Goal: Task Accomplishment & Management: Manage account settings

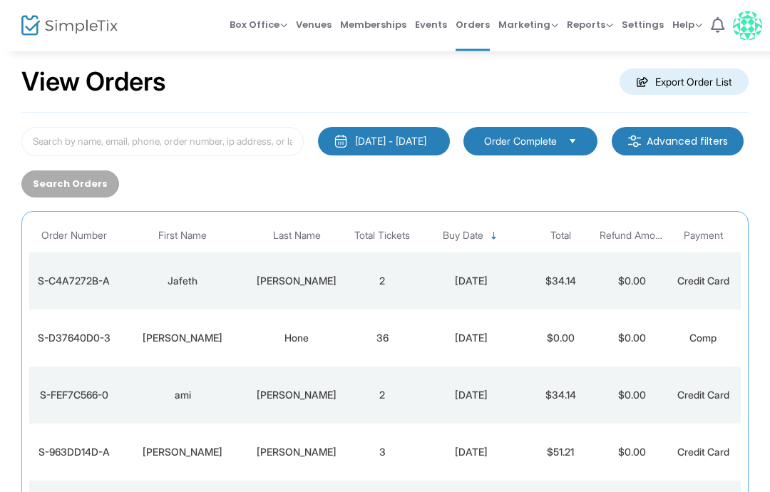
scroll to position [19, 0]
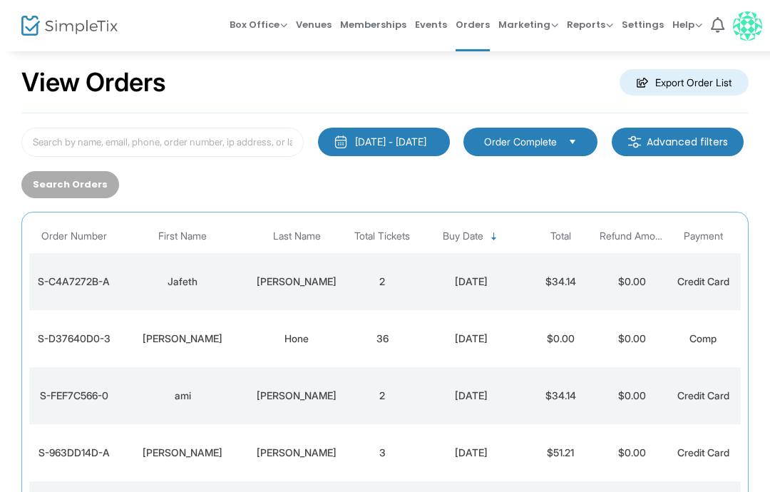
click at [160, 338] on div "[PERSON_NAME]" at bounding box center [182, 338] width 121 height 14
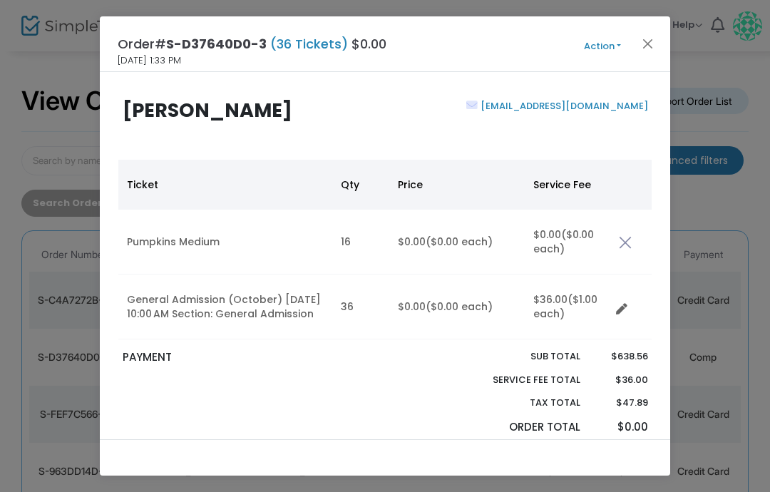
scroll to position [0, 0]
click at [624, 314] on icon "Data table" at bounding box center [621, 309] width 11 height 11
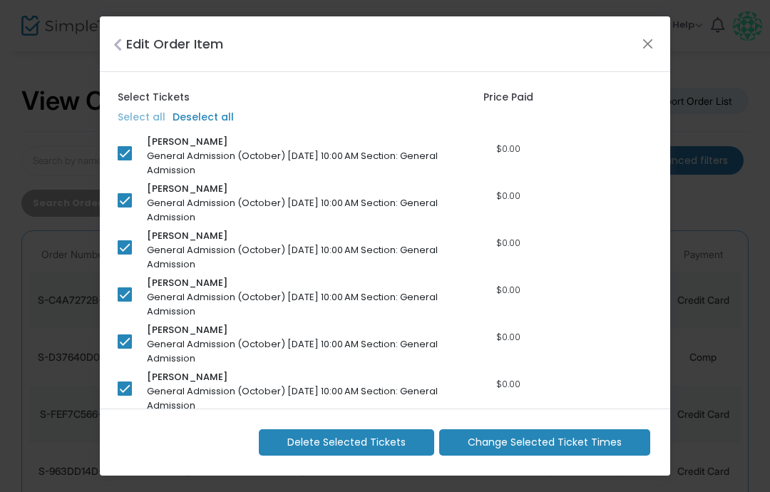
click at [511, 437] on span "Change Selected Ticket Times" at bounding box center [544, 442] width 154 height 15
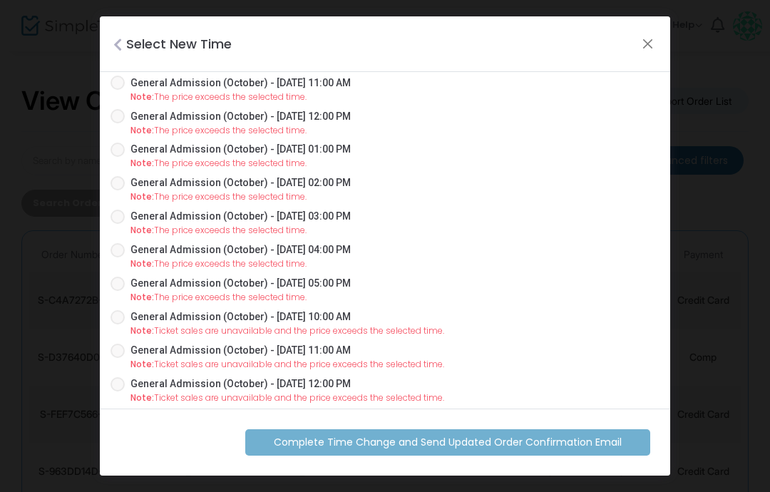
scroll to position [1088, 0]
click at [336, 150] on span "General Admission (October) - [DATE] 01:00 PM" at bounding box center [240, 150] width 220 height 15
click at [118, 157] on input "General Admission (October) - [DATE] 01:00 PM" at bounding box center [117, 157] width 1 height 1
radio input "true"
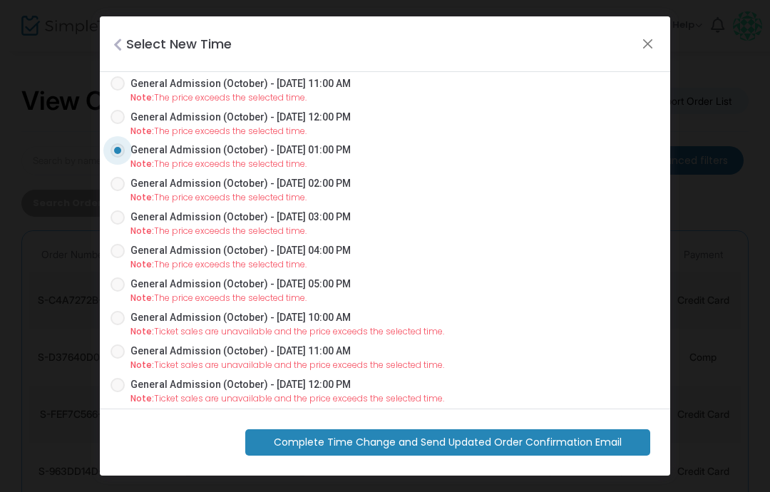
click at [398, 444] on span "Complete Time Change and Send Updated Order Confirmation Email" at bounding box center [448, 442] width 348 height 15
